Goal: Book appointment/travel/reservation

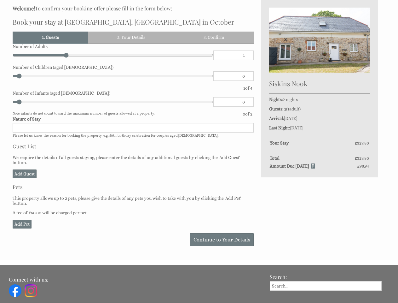
scroll to position [212, 0]
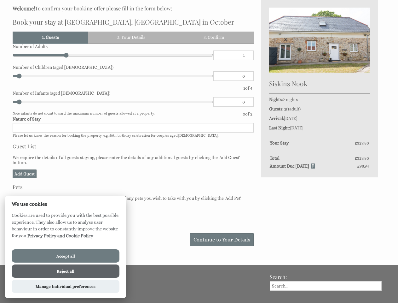
click at [199, 151] on div "Please Note: You have added 0 guest s above the base occupancy which incurs a f…" at bounding box center [133, 145] width 241 height 202
click at [50, 37] on link "1. Guests" at bounding box center [50, 37] width 75 height 11
click at [131, 37] on link "2. Your Details" at bounding box center [131, 37] width 86 height 11
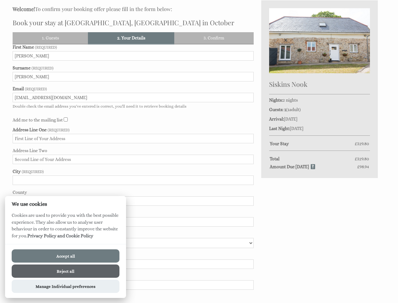
click at [214, 37] on link "3. Confirm" at bounding box center [213, 37] width 79 height 11
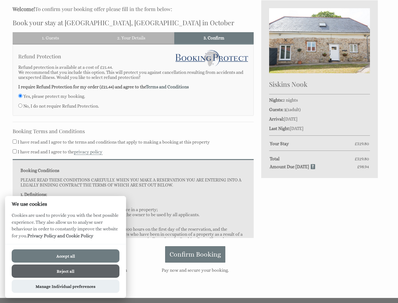
click at [25, 174] on div "Booking Conditions PLEASE READ THESE CONDITIONS CAREFULLY. WHEN YOU MAKE A RESE…" at bounding box center [133, 198] width 241 height 79
click at [222, 239] on div "Refund Protection Refund protection is available at a cost of £21.44. We recomm…" at bounding box center [133, 162] width 241 height 237
click at [66, 256] on button "Accept all" at bounding box center [66, 255] width 108 height 13
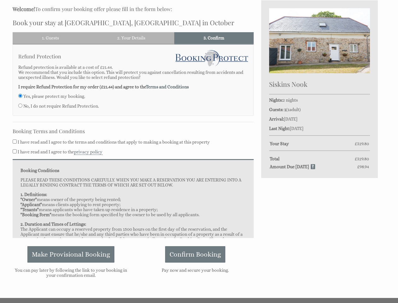
click at [66, 272] on button "Reject all" at bounding box center [66, 278] width 108 height 13
click at [66, 286] on div "About Properties Special Offers Book Now Contact My Booking My Booking Guests 1…" at bounding box center [199, 43] width 398 height 509
